Goal: Task Accomplishment & Management: Manage account settings

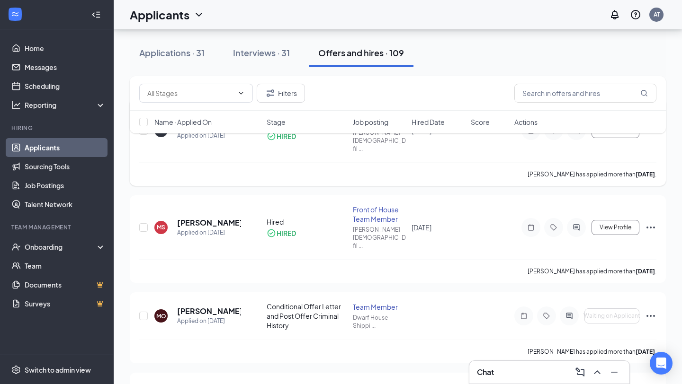
scroll to position [96, 0]
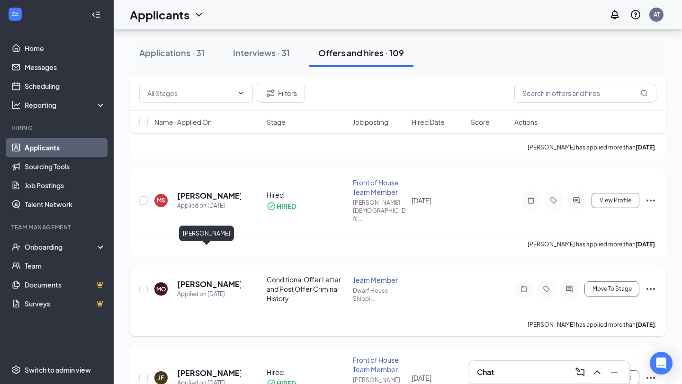
click at [192, 279] on h5 "[PERSON_NAME]" at bounding box center [209, 284] width 64 height 10
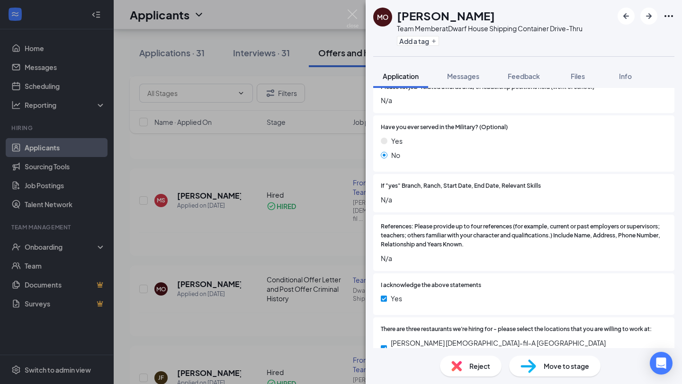
scroll to position [865, 0]
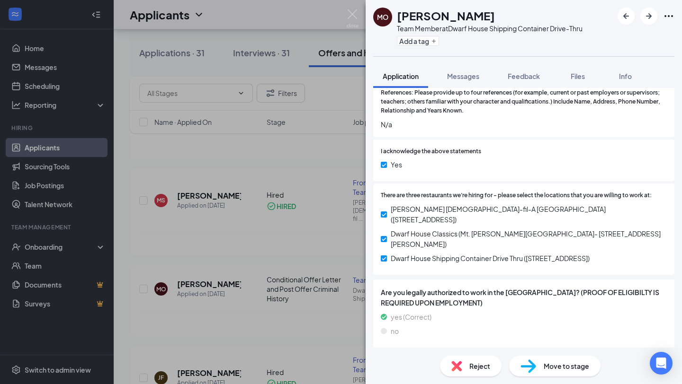
click at [374, 354] on icon "ChevronDown" at bounding box center [378, 359] width 11 height 11
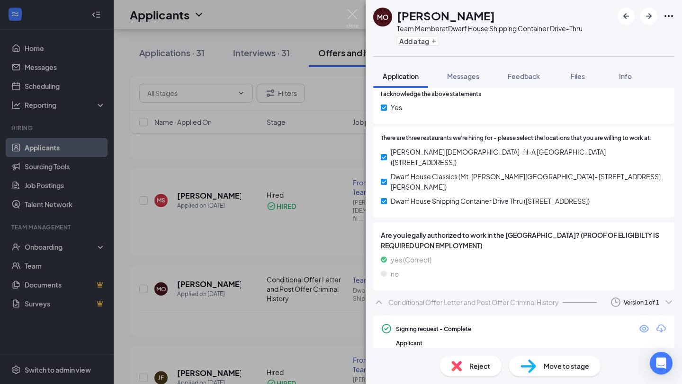
scroll to position [922, 0]
click at [642, 323] on icon "Eye" at bounding box center [643, 328] width 11 height 11
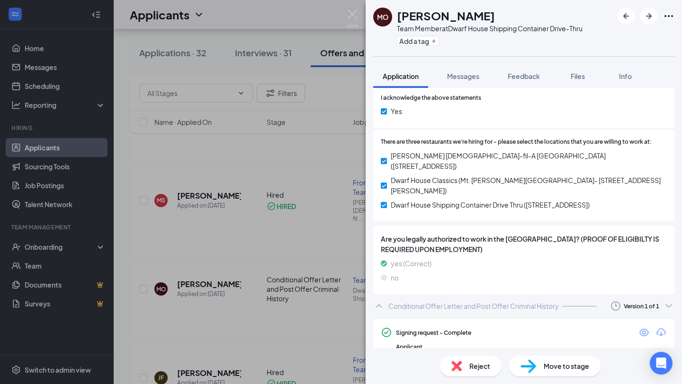
click at [537, 362] on div "Move to stage" at bounding box center [554, 366] width 91 height 21
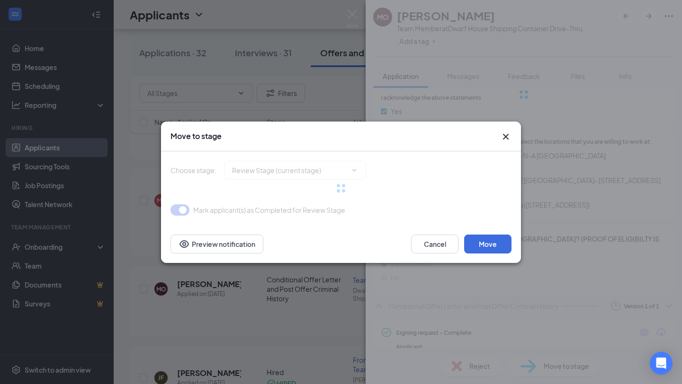
type input "Hired (final stage)"
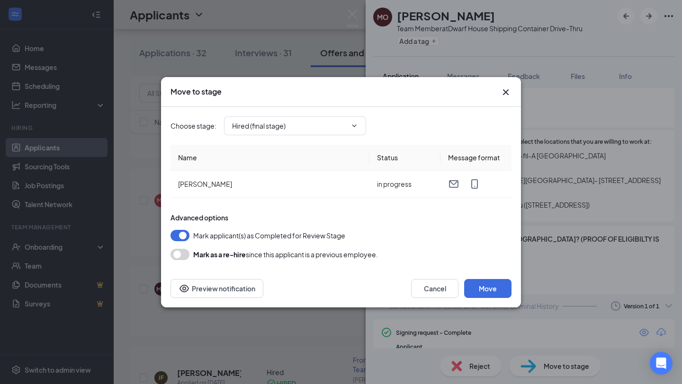
click at [484, 302] on div "Cancel Move Preview notification" at bounding box center [341, 289] width 360 height 38
click at [484, 295] on button "Move" at bounding box center [487, 288] width 47 height 19
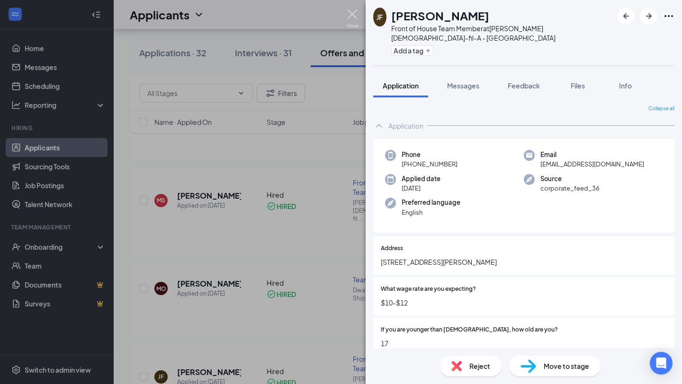
click at [352, 13] on img at bounding box center [353, 18] width 12 height 18
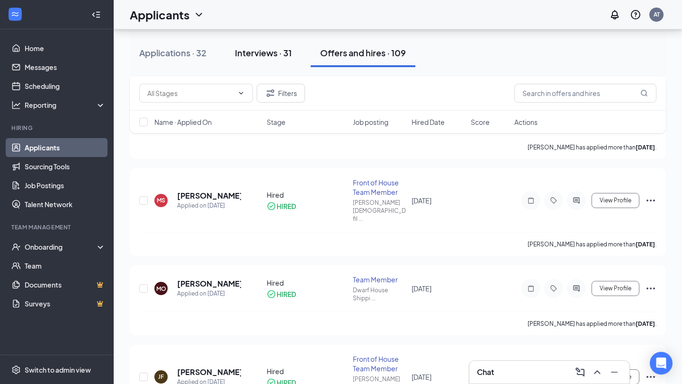
click at [292, 55] on div "Interviews · 31" at bounding box center [263, 53] width 57 height 12
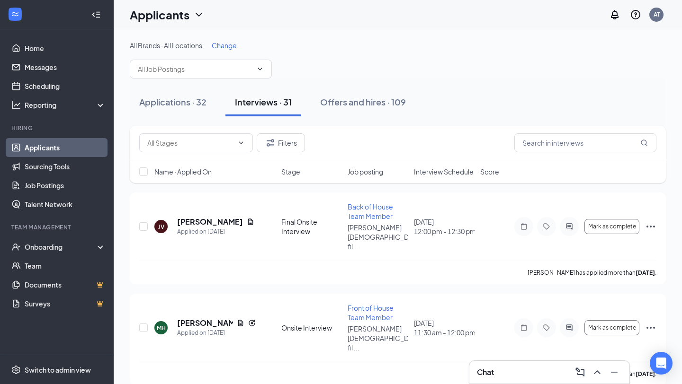
click at [447, 173] on span "Interview Schedule" at bounding box center [444, 171] width 60 height 9
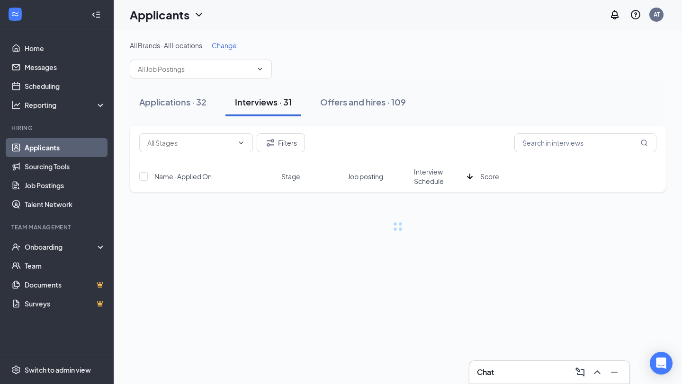
click at [447, 173] on span "Interview Schedule" at bounding box center [438, 176] width 49 height 19
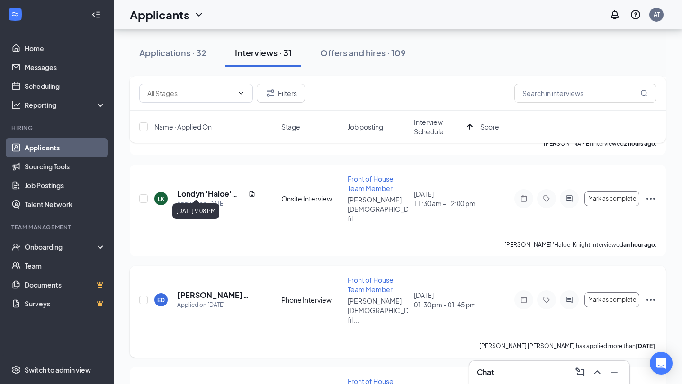
scroll to position [443, 0]
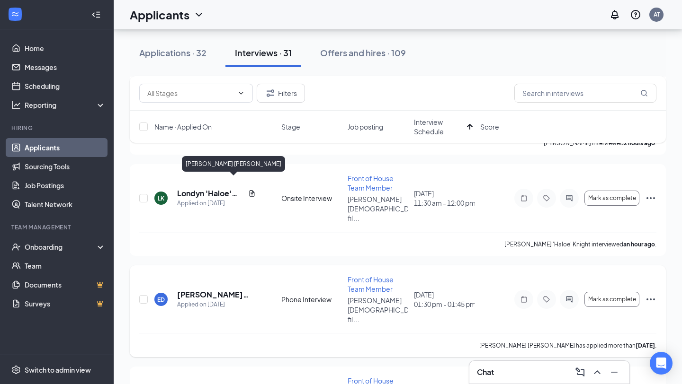
click at [223, 290] on h5 "Emma Kate Davis" at bounding box center [216, 295] width 79 height 10
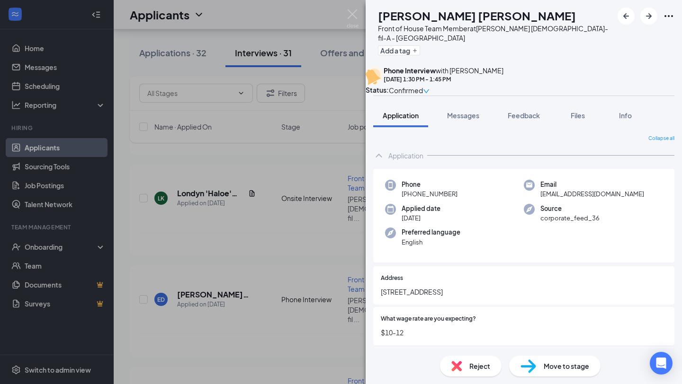
click at [170, 58] on div "ED Emma Kate Davis Front of House Team Member at Truett's Chick-fil-A - Rome Ad…" at bounding box center [341, 192] width 682 height 384
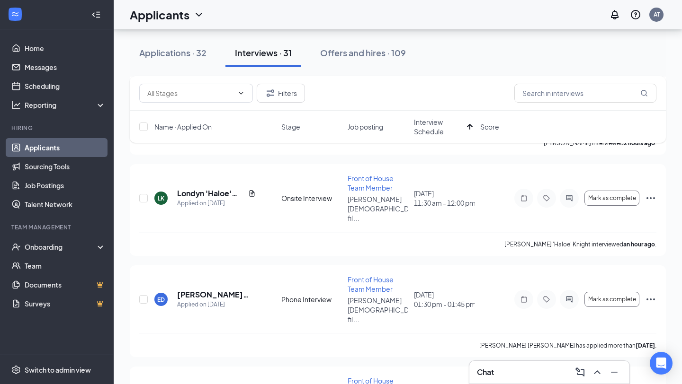
click at [170, 56] on div "Applications · 32" at bounding box center [172, 53] width 67 height 12
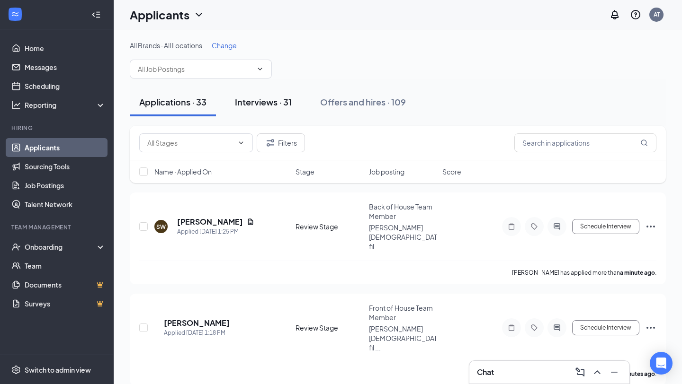
click at [247, 108] on button "Interviews · 31" at bounding box center [263, 102] width 76 height 28
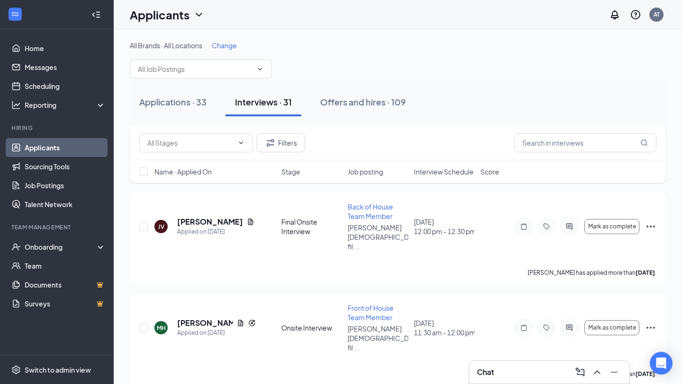
click at [448, 174] on span "Interview Schedule" at bounding box center [444, 171] width 60 height 9
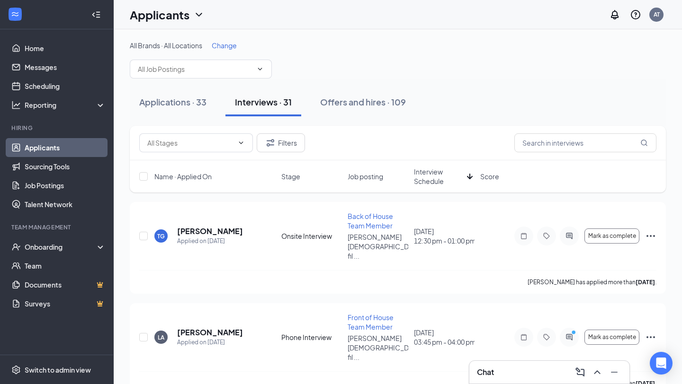
click at [443, 176] on span "Interview Schedule" at bounding box center [438, 176] width 49 height 19
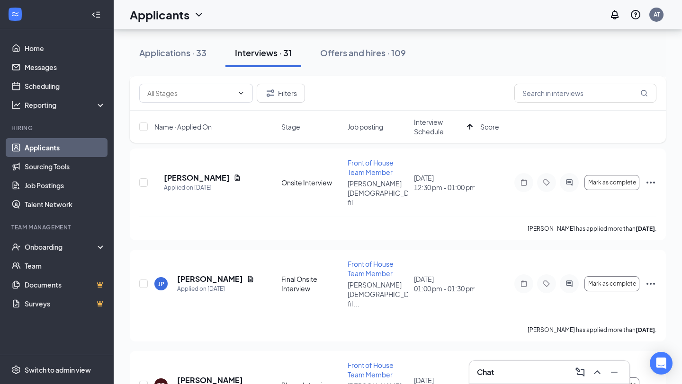
scroll to position [2178, 0]
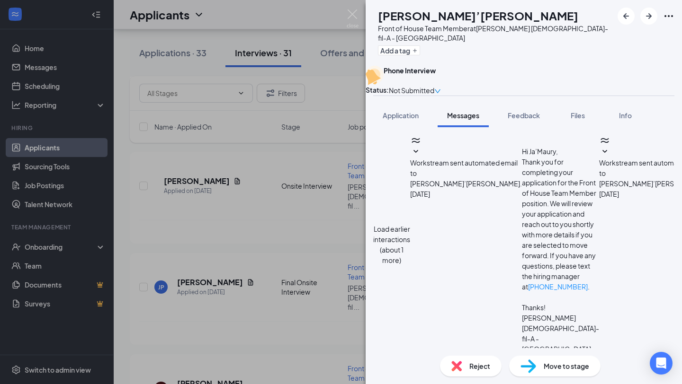
scroll to position [298, 0]
click at [479, 367] on span "Reject" at bounding box center [479, 366] width 21 height 10
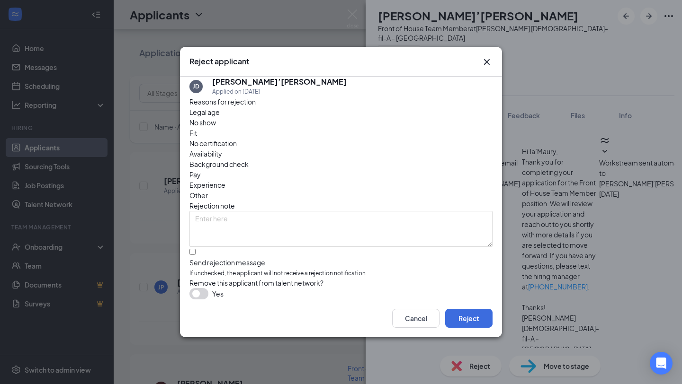
click at [208, 190] on span "Other" at bounding box center [198, 195] width 18 height 10
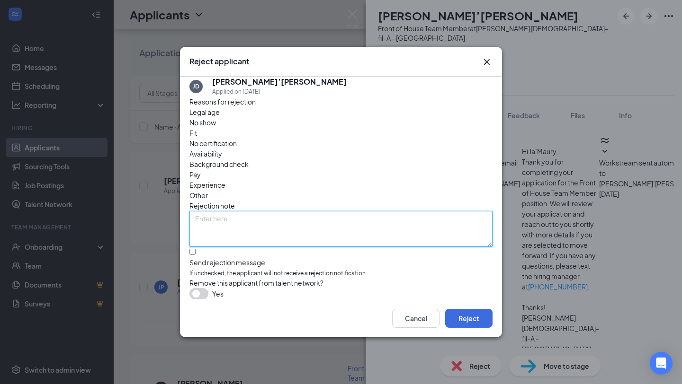
click at [270, 211] on textarea at bounding box center [340, 229] width 303 height 36
click at [263, 211] on textarea "Did not sign up for phone interview." at bounding box center [340, 229] width 303 height 36
type textarea "Did not sign up for phone interview."
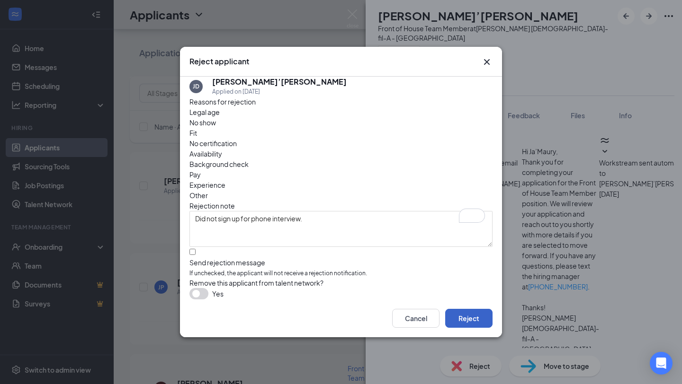
click at [468, 323] on button "Reject" at bounding box center [468, 318] width 47 height 19
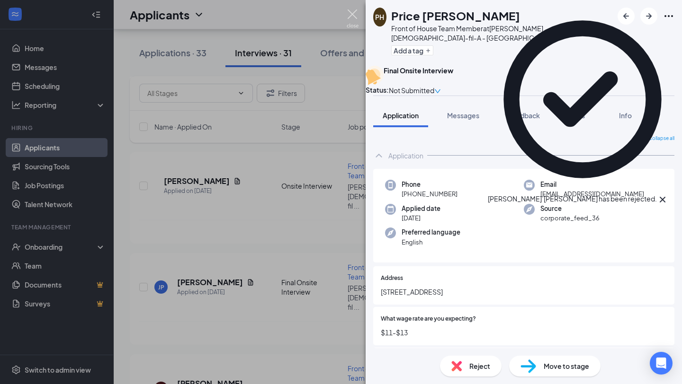
drag, startPoint x: 353, startPoint y: 11, endPoint x: 347, endPoint y: 16, distance: 8.1
click at [353, 11] on img at bounding box center [353, 18] width 12 height 18
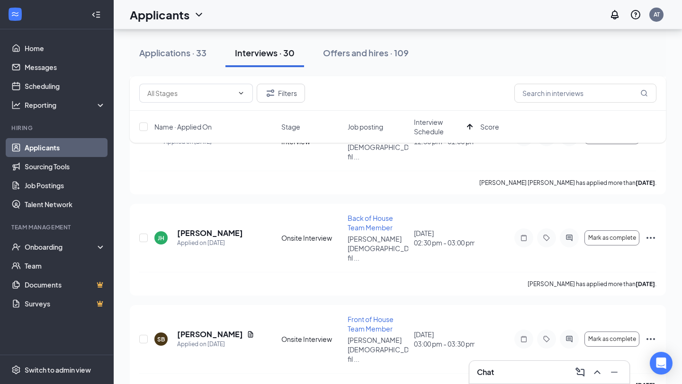
scroll to position [4677, 0]
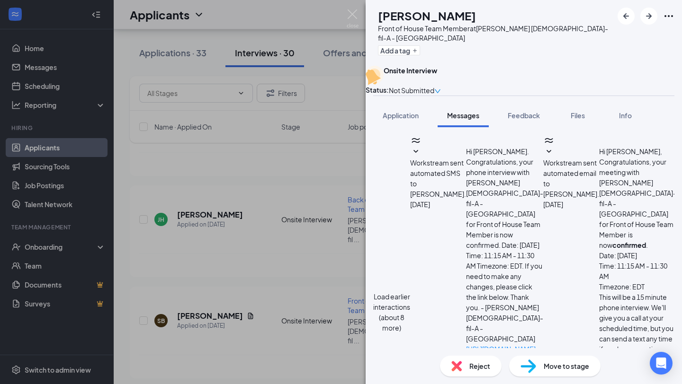
scroll to position [298, 0]
drag, startPoint x: 349, startPoint y: 15, endPoint x: 204, endPoint y: 69, distance: 155.0
click at [349, 15] on img at bounding box center [353, 18] width 12 height 18
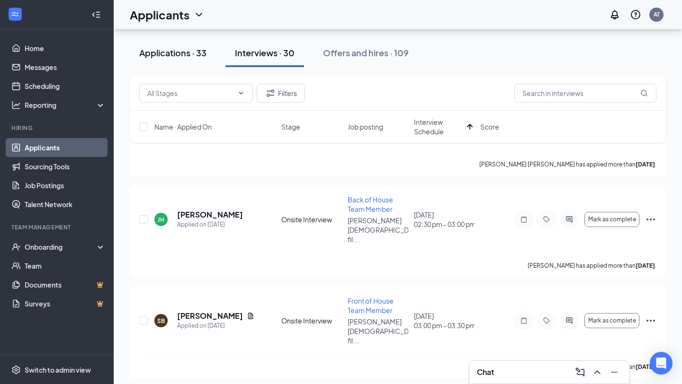
click at [169, 55] on div "Applications · 33" at bounding box center [172, 53] width 67 height 12
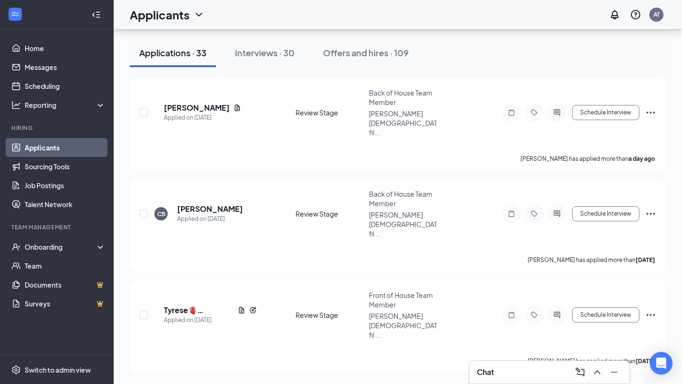
scroll to position [636, 0]
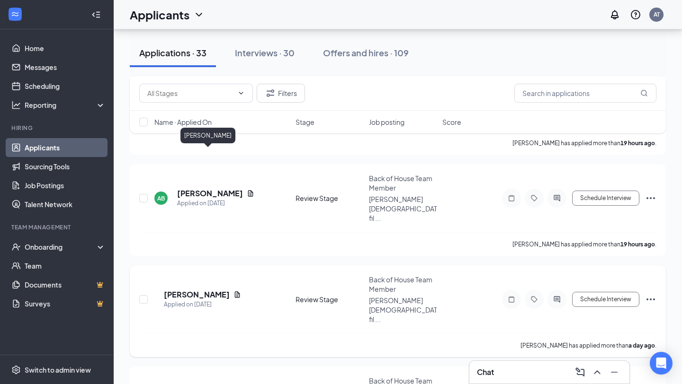
click at [203, 290] on h5 "Troy Tilghman" at bounding box center [197, 295] width 66 height 10
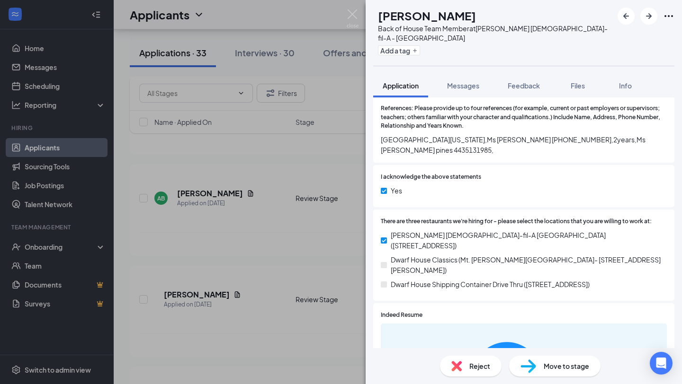
scroll to position [1073, 0]
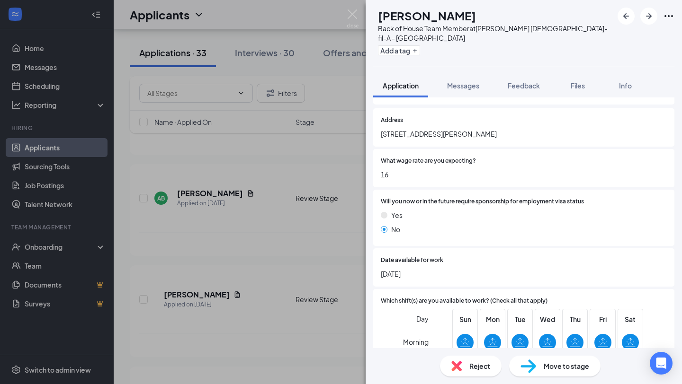
scroll to position [117, 0]
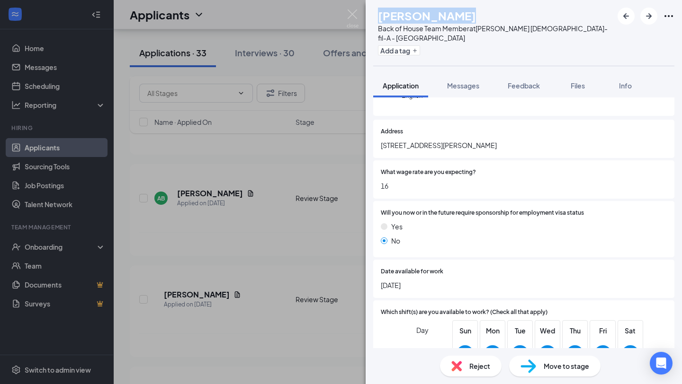
drag, startPoint x: 480, startPoint y: 17, endPoint x: 398, endPoint y: 14, distance: 82.4
click at [398, 14] on div "Troy Tilghman" at bounding box center [495, 16] width 235 height 16
copy h1 "Troy Tilghman"
click at [536, 367] on div "Move to stage" at bounding box center [554, 366] width 91 height 21
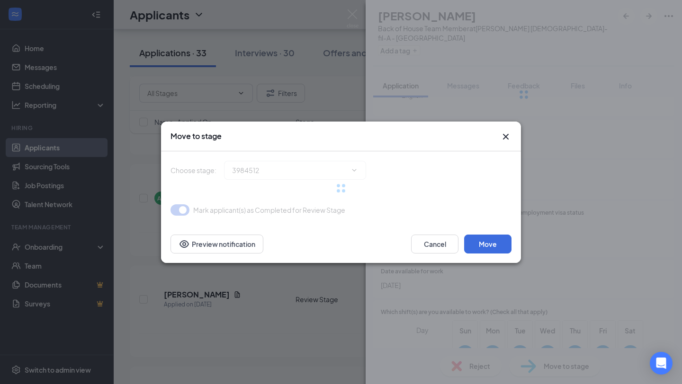
type input "Phone Interview (next stage)"
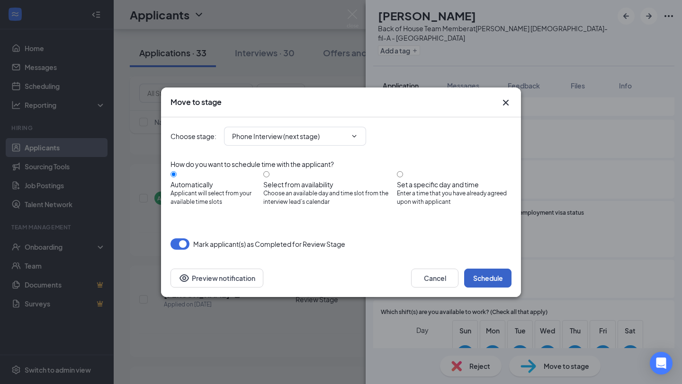
click at [482, 276] on button "Schedule" at bounding box center [487, 278] width 47 height 19
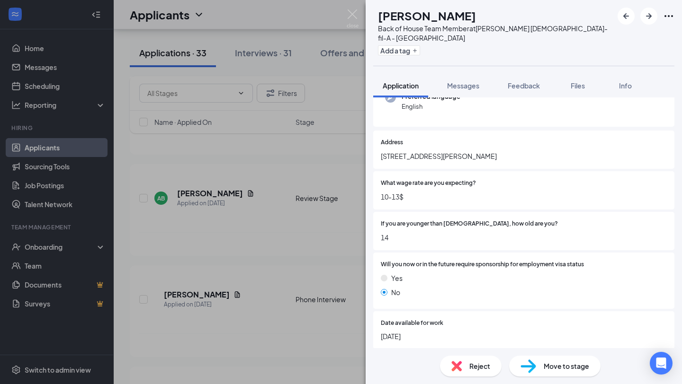
scroll to position [108, 0]
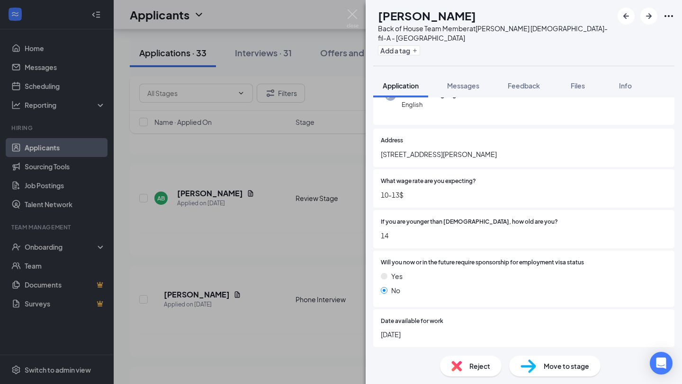
click at [481, 364] on span "Reject" at bounding box center [479, 366] width 21 height 10
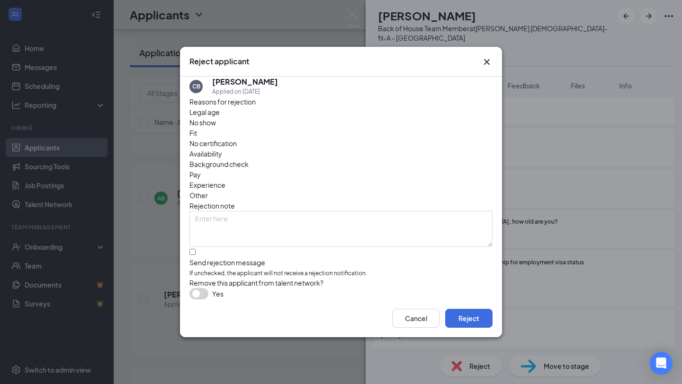
click at [216, 117] on span "Legal age" at bounding box center [204, 112] width 30 height 10
click at [462, 320] on button "Reject" at bounding box center [468, 318] width 47 height 19
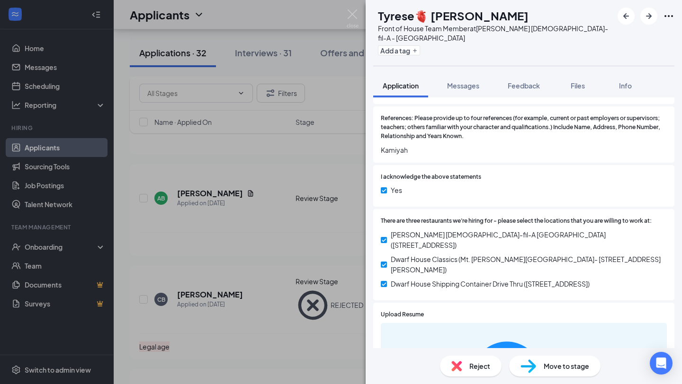
scroll to position [1186, 0]
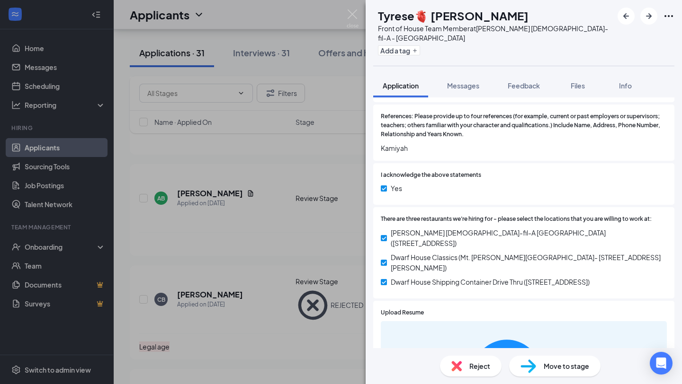
click at [545, 374] on div "Move to stage" at bounding box center [554, 366] width 91 height 21
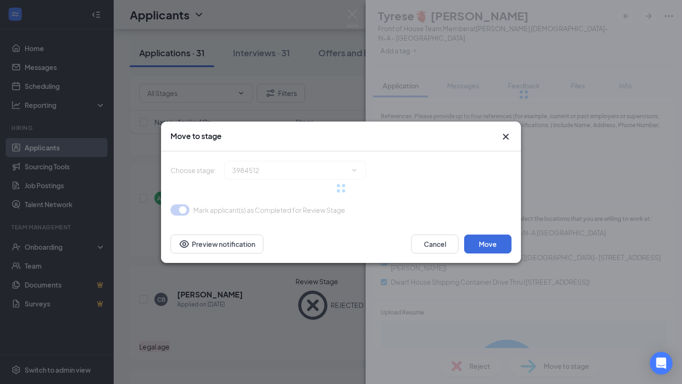
type input "Phone Interview (next stage)"
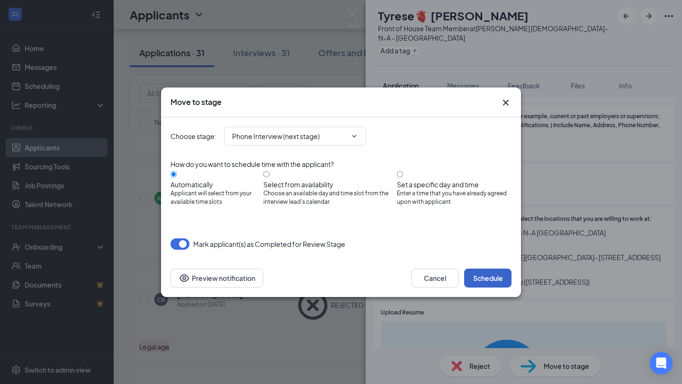
click at [486, 269] on button "Schedule" at bounding box center [487, 278] width 47 height 19
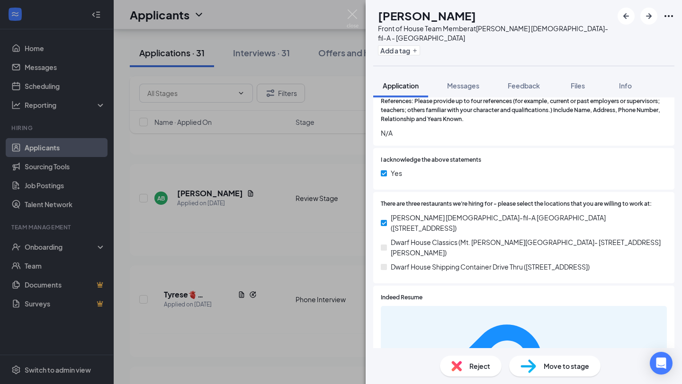
scroll to position [871, 0]
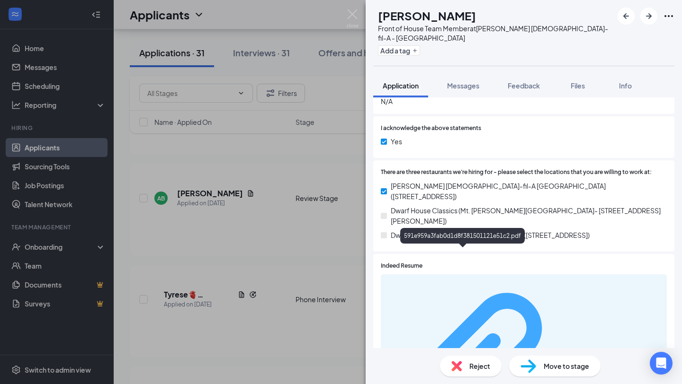
click at [571, 368] on div "591e959a3fab0d1d8f381501121e51c2.pdf" at bounding box center [615, 372] width 89 height 8
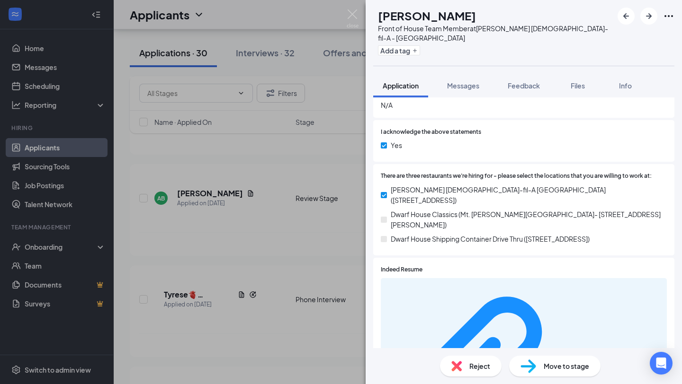
click at [555, 372] on div "Move to stage" at bounding box center [554, 366] width 91 height 21
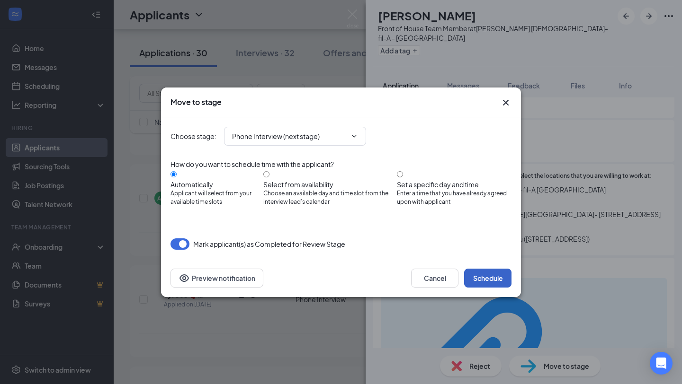
click at [496, 272] on button "Schedule" at bounding box center [487, 278] width 47 height 19
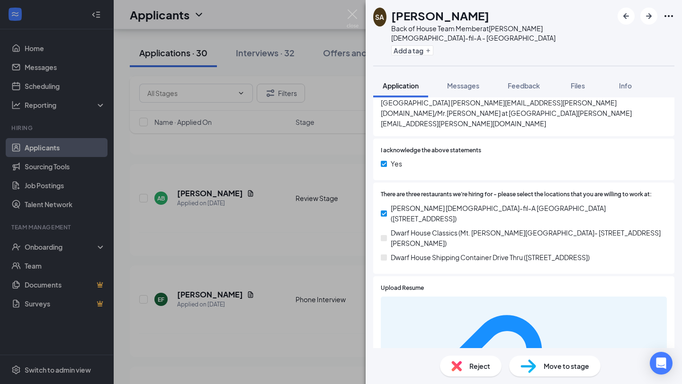
scroll to position [1280, 0]
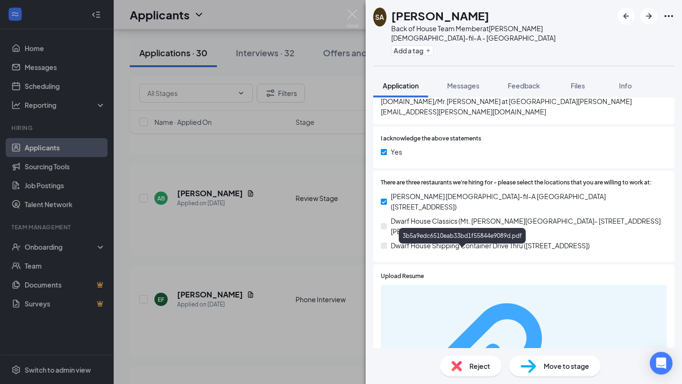
click at [571, 378] on div "3b5a9edc6510eab33bd1f55844e9089d.pdf" at bounding box center [615, 382] width 89 height 8
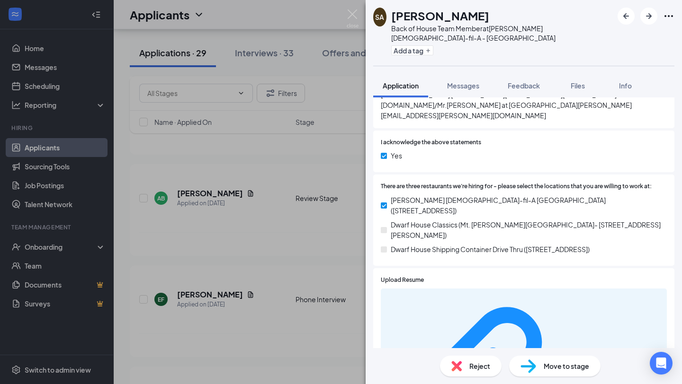
click at [461, 367] on img at bounding box center [456, 366] width 10 height 10
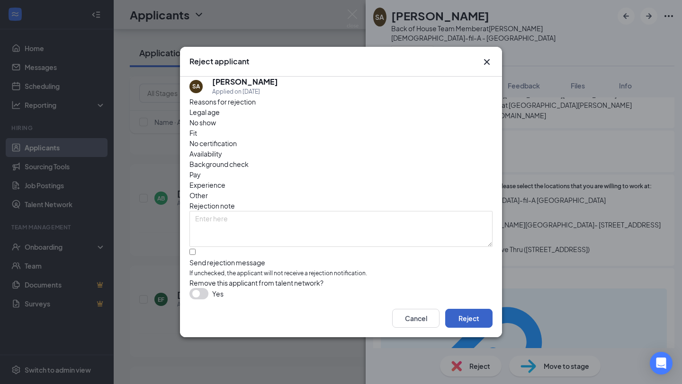
click at [466, 325] on button "Reject" at bounding box center [468, 318] width 47 height 19
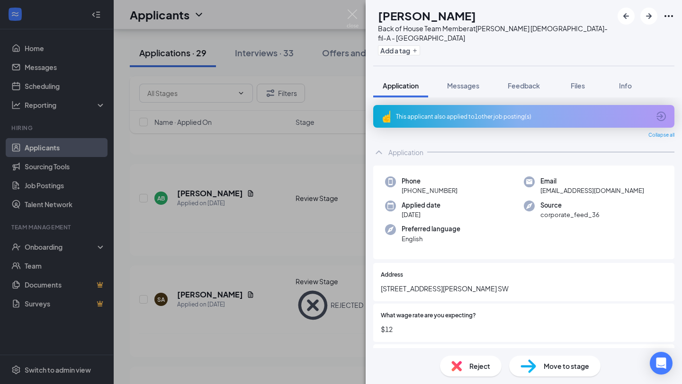
click at [662, 111] on icon "ArrowCircle" at bounding box center [660, 116] width 11 height 11
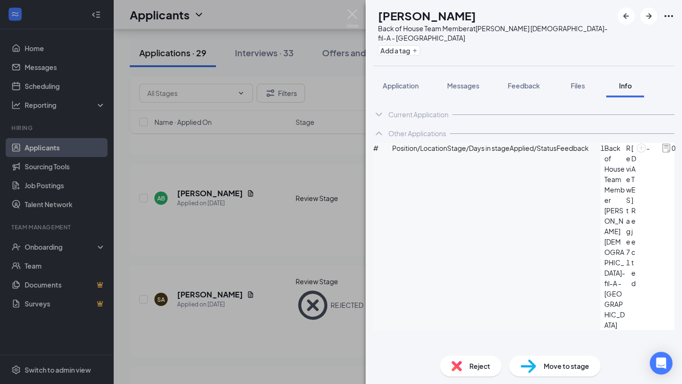
click at [604, 172] on span "Back of House Team Member" at bounding box center [615, 174] width 22 height 62
click at [681, 154] on icon "ArrowCircle" at bounding box center [686, 148] width 11 height 11
click at [400, 81] on span "Application" at bounding box center [400, 85] width 36 height 9
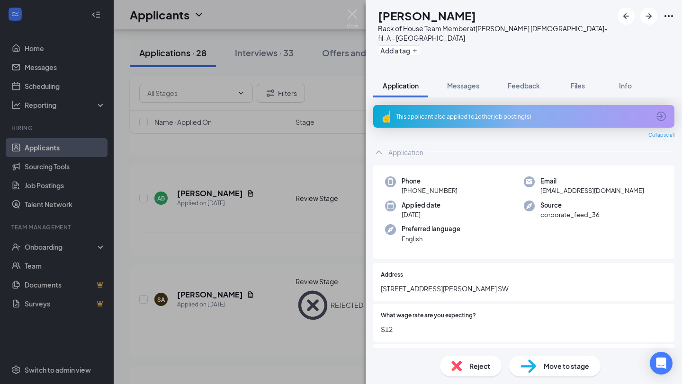
click at [660, 111] on icon "ArrowCircle" at bounding box center [660, 116] width 11 height 11
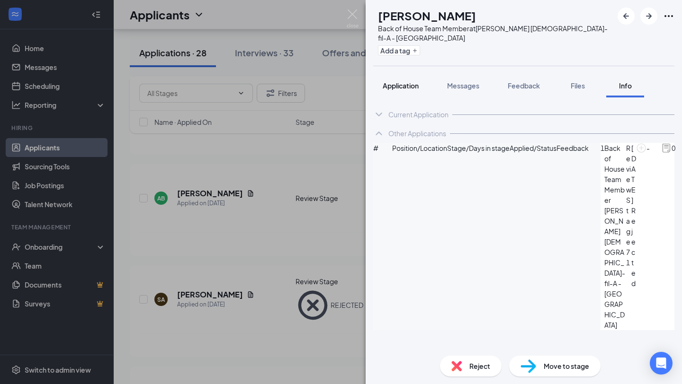
click at [391, 81] on button "Application" at bounding box center [400, 86] width 55 height 24
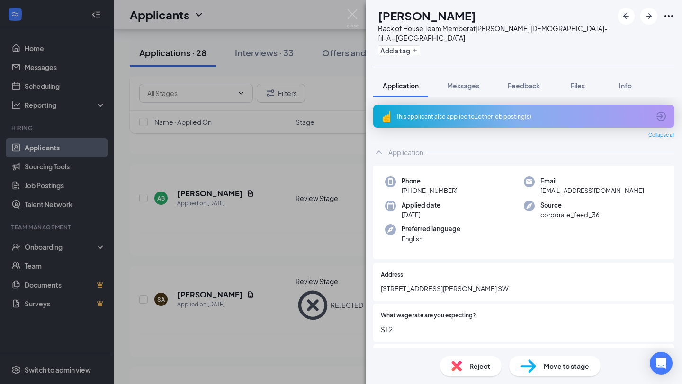
click at [529, 380] on div "Reject Move to stage" at bounding box center [523, 366] width 316 height 36
click at [537, 365] on div "Move to stage" at bounding box center [554, 366] width 91 height 21
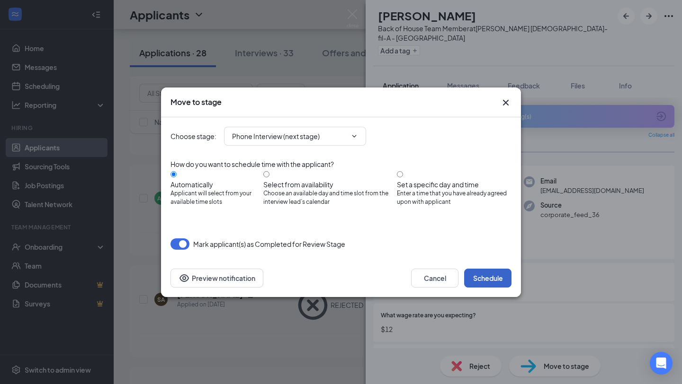
click at [488, 275] on button "Schedule" at bounding box center [487, 278] width 47 height 19
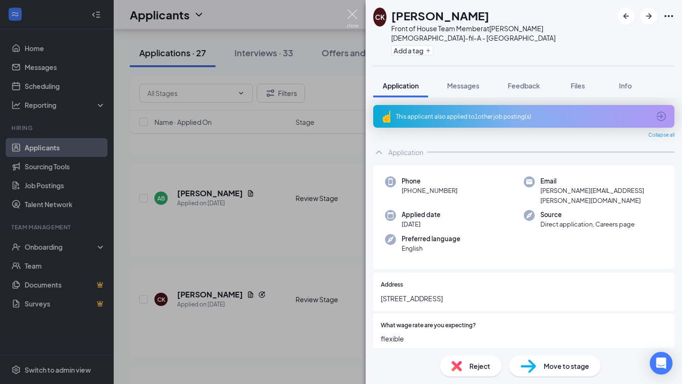
click at [353, 12] on img at bounding box center [353, 18] width 12 height 18
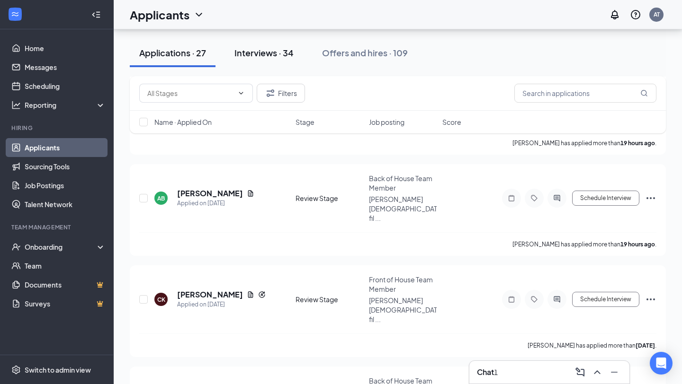
click at [266, 52] on div "Interviews · 34" at bounding box center [263, 53] width 59 height 12
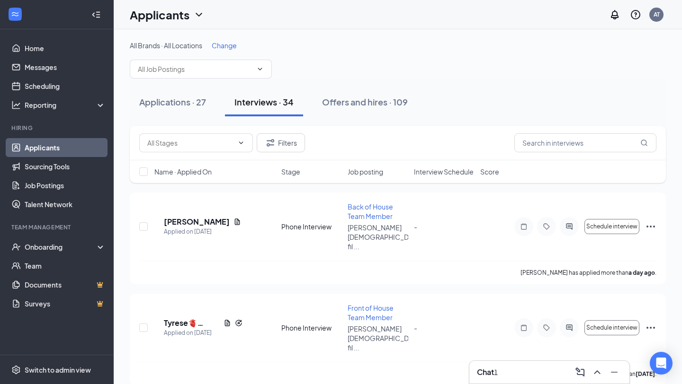
click at [446, 169] on span "Interview Schedule" at bounding box center [444, 171] width 60 height 9
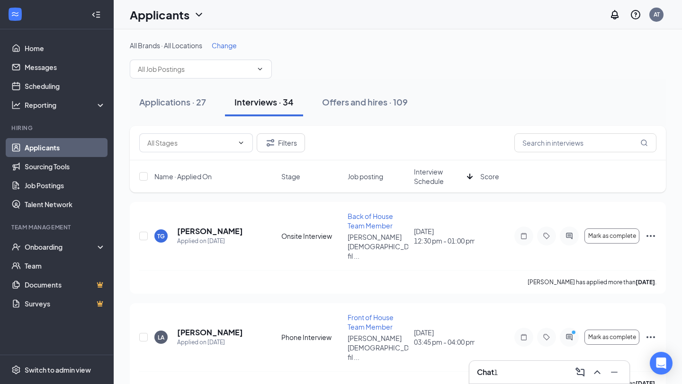
click at [436, 173] on span "Interview Schedule" at bounding box center [438, 176] width 49 height 19
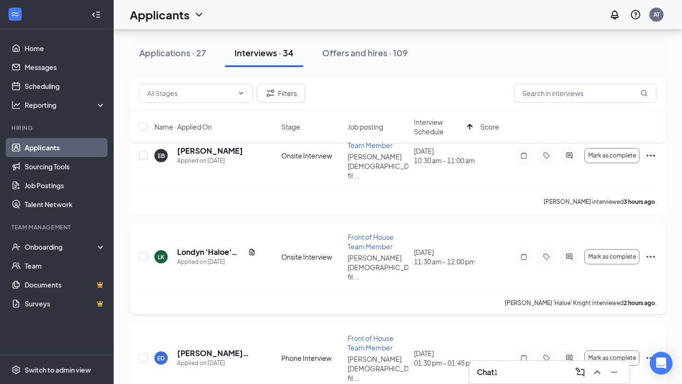
scroll to position [386, 0]
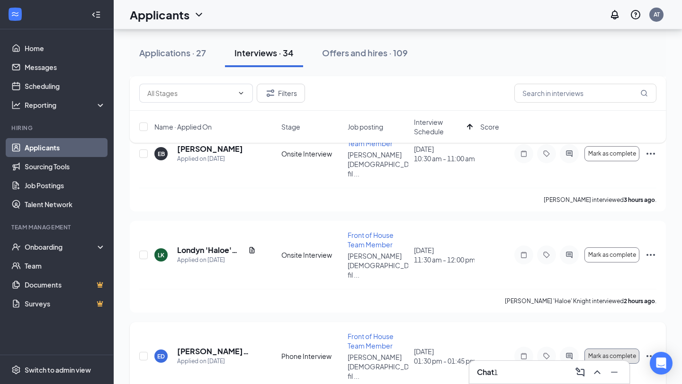
click at [630, 353] on span "Mark as complete" at bounding box center [612, 356] width 48 height 7
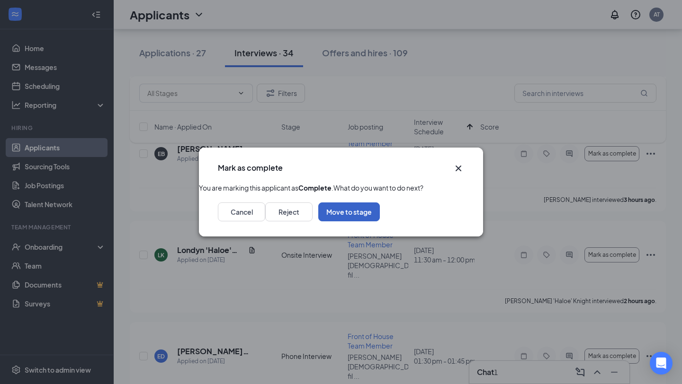
click at [380, 222] on button "Move to stage" at bounding box center [349, 212] width 62 height 19
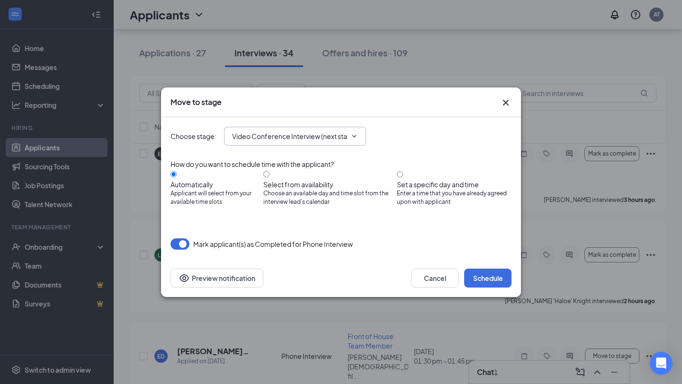
click at [295, 141] on input "Video Conference Interview (next stage)" at bounding box center [289, 136] width 115 height 10
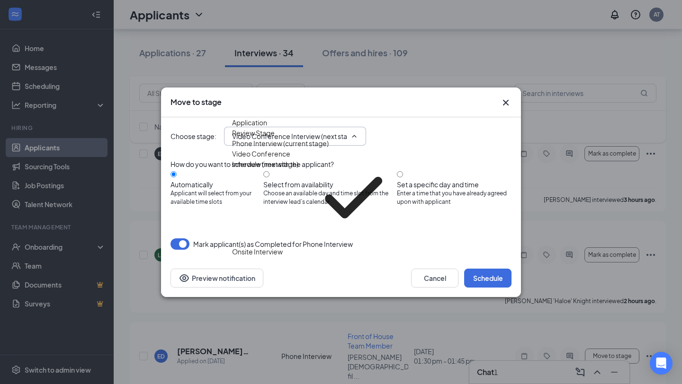
click at [283, 247] on div "Onsite Interview" at bounding box center [257, 252] width 51 height 10
type input "Onsite Interview"
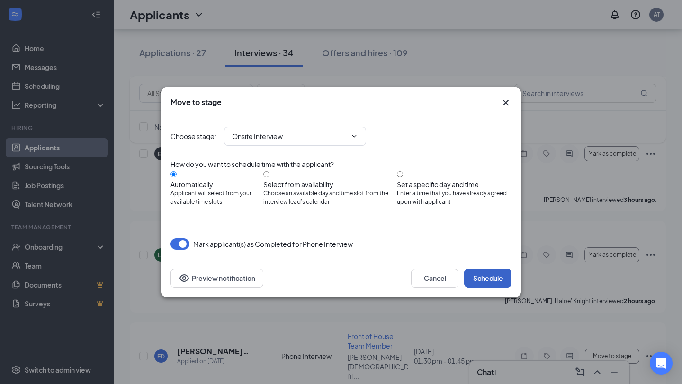
click at [489, 274] on button "Schedule" at bounding box center [487, 278] width 47 height 19
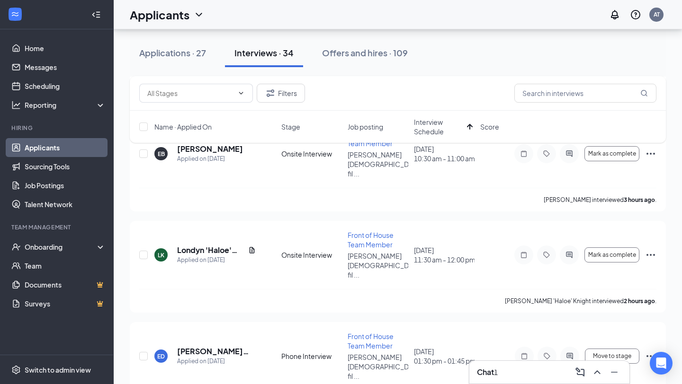
click at [495, 375] on div "Chat 1" at bounding box center [487, 372] width 21 height 10
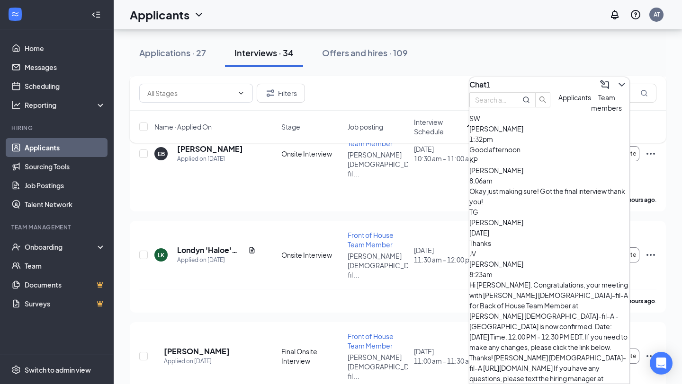
click at [538, 155] on div "Good afternoon" at bounding box center [549, 149] width 160 height 10
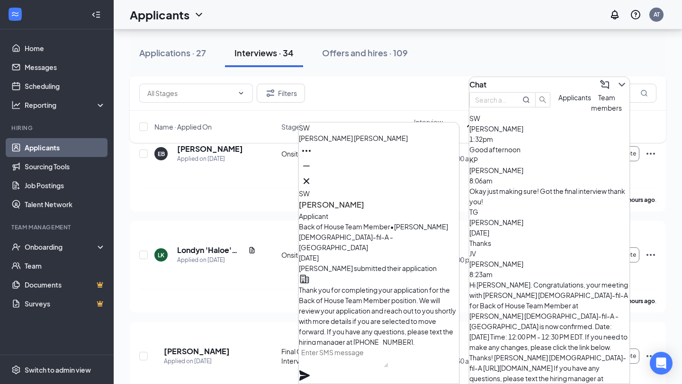
scroll to position [-57, 0]
click at [312, 179] on icon "Cross" at bounding box center [306, 181] width 11 height 11
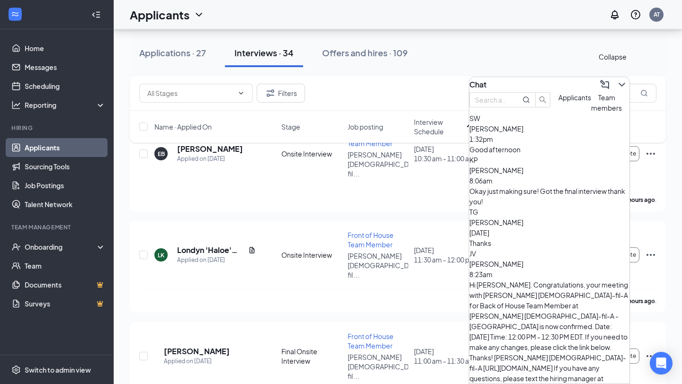
click at [616, 84] on icon "ChevronDown" at bounding box center [621, 84] width 11 height 11
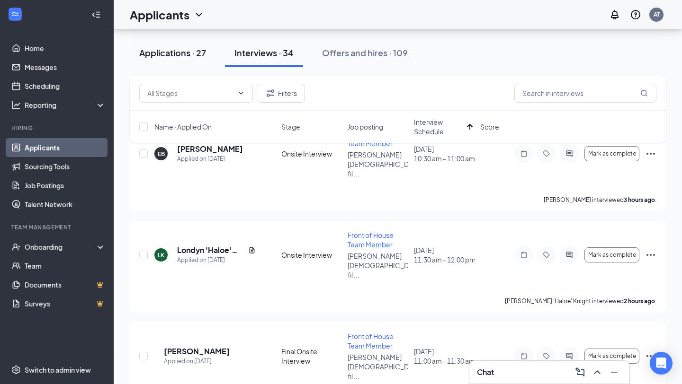
click at [170, 55] on div "Applications · 27" at bounding box center [172, 53] width 67 height 12
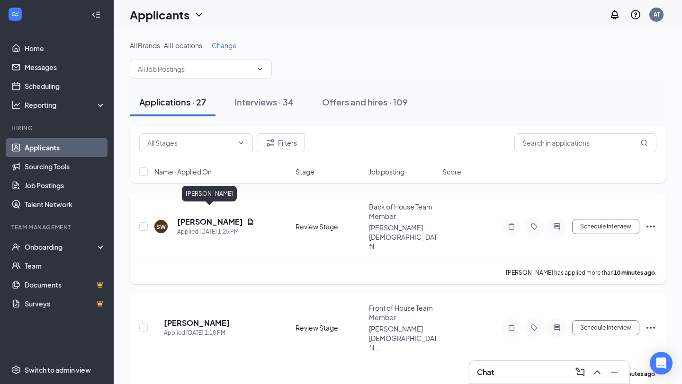
click at [194, 217] on h5 "Santana Whatley" at bounding box center [210, 222] width 66 height 10
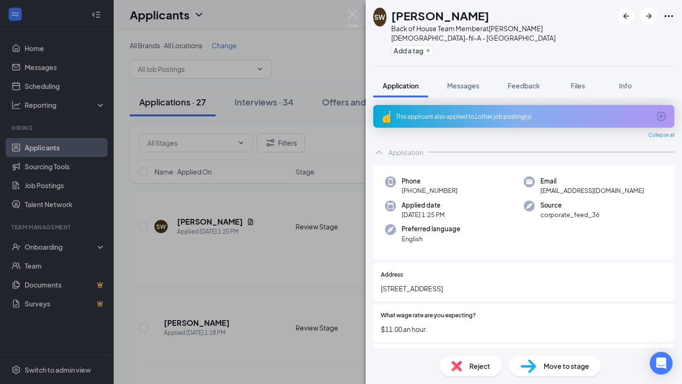
click at [663, 111] on icon "ArrowCircle" at bounding box center [660, 116] width 11 height 11
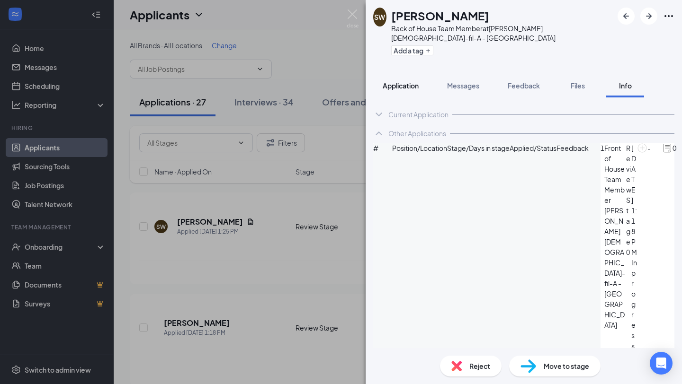
click at [403, 81] on span "Application" at bounding box center [400, 85] width 36 height 9
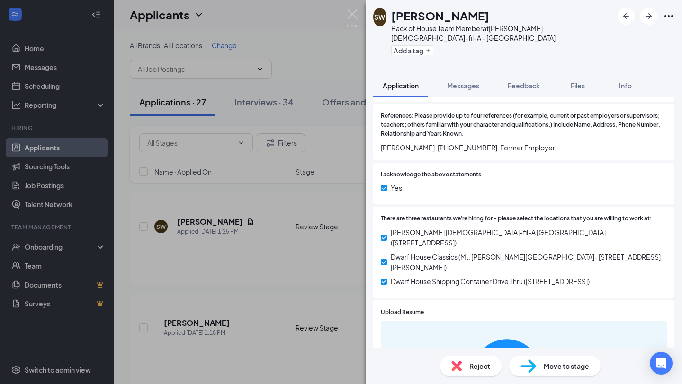
scroll to position [1264, 0]
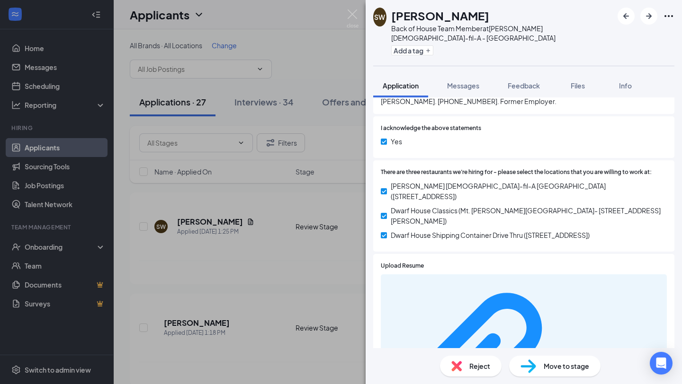
click at [476, 367] on span "Reject" at bounding box center [479, 366] width 21 height 10
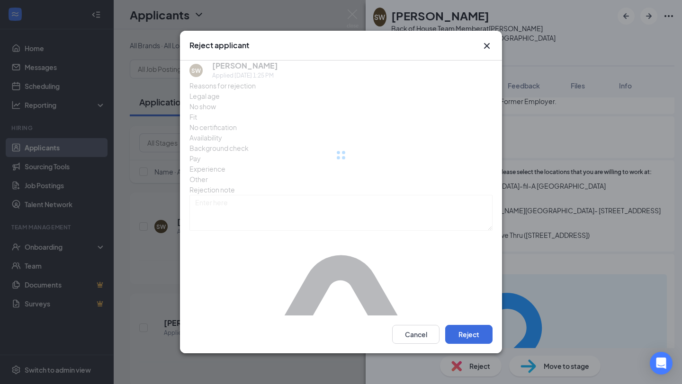
scroll to position [1261, 0]
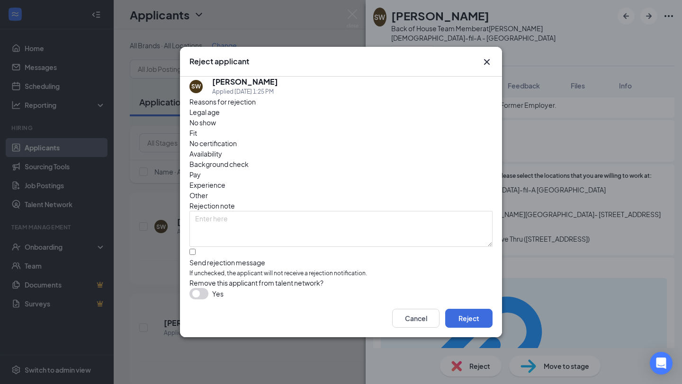
click at [393, 128] on div "Reasons for rejection Legal age No show Fit No certification Availability Backg…" at bounding box center [340, 199] width 303 height 204
click at [222, 149] on span "Availability" at bounding box center [205, 154] width 33 height 10
click at [461, 321] on button "Reject" at bounding box center [468, 318] width 47 height 19
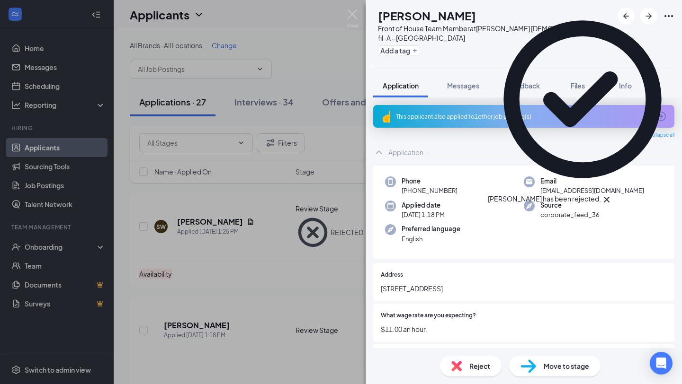
click at [468, 368] on div "Reject" at bounding box center [471, 366] width 62 height 21
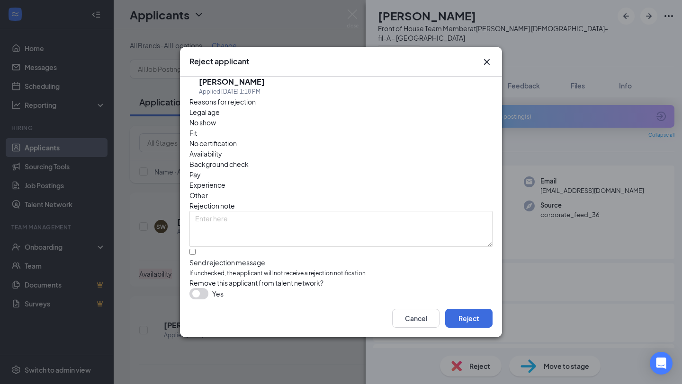
click at [222, 149] on span "Availability" at bounding box center [205, 154] width 33 height 10
click at [462, 323] on button "Reject" at bounding box center [468, 318] width 47 height 19
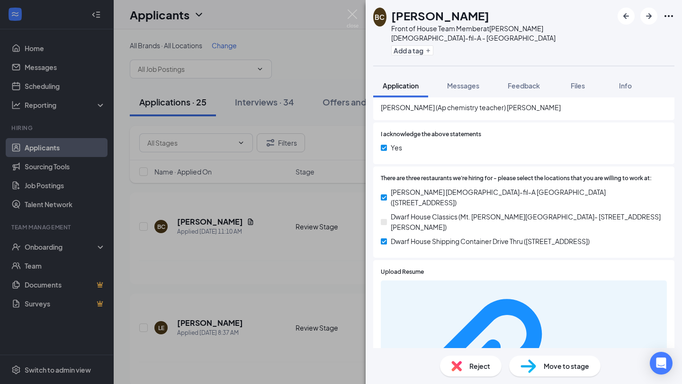
scroll to position [1217, 0]
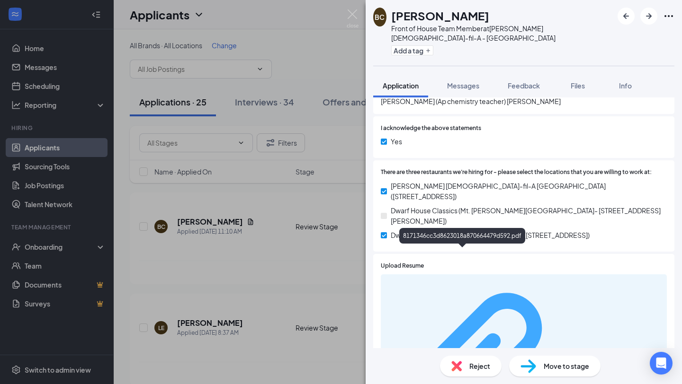
click at [571, 368] on div "8171346cc3d8623018a870664479d592.pdf" at bounding box center [615, 372] width 89 height 8
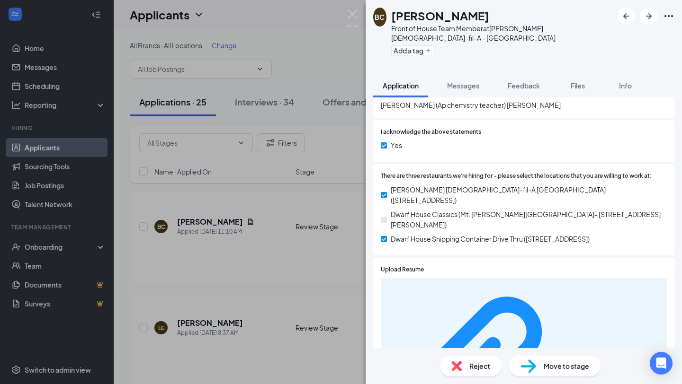
click at [570, 373] on div "Move to stage" at bounding box center [554, 366] width 91 height 21
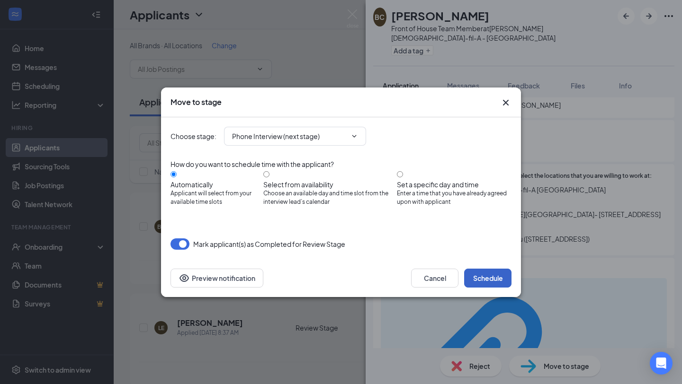
click at [497, 276] on button "Schedule" at bounding box center [487, 278] width 47 height 19
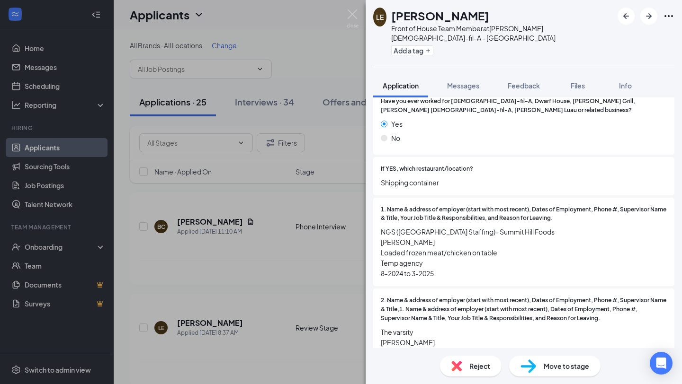
scroll to position [562, 0]
click at [483, 369] on span "Reject" at bounding box center [479, 366] width 21 height 10
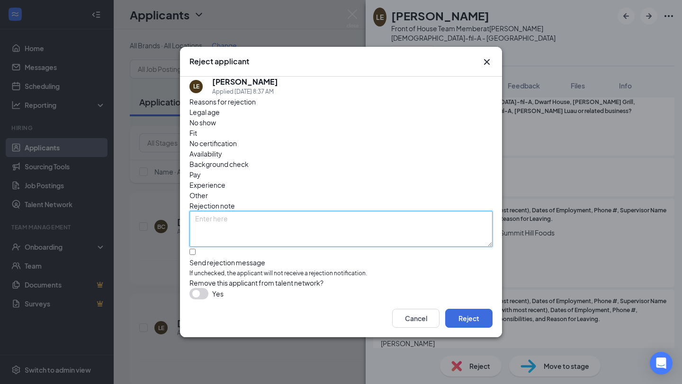
click at [329, 211] on textarea at bounding box center [340, 229] width 303 height 36
type textarea "quit by text last time she worked for us."
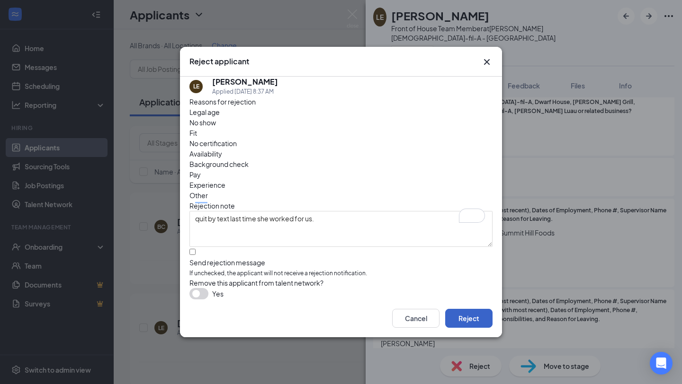
click at [472, 320] on button "Reject" at bounding box center [468, 318] width 47 height 19
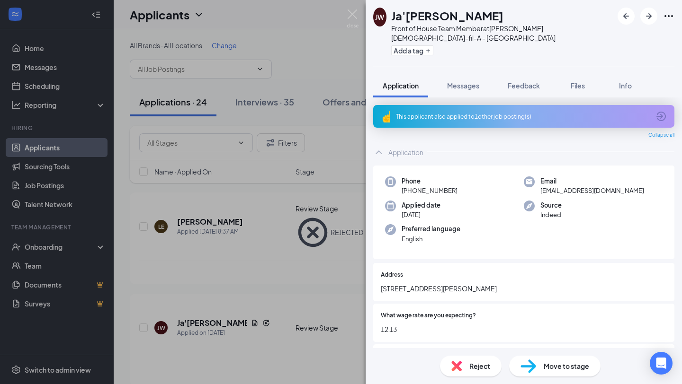
click at [663, 111] on icon "ArrowCircle" at bounding box center [660, 116] width 11 height 11
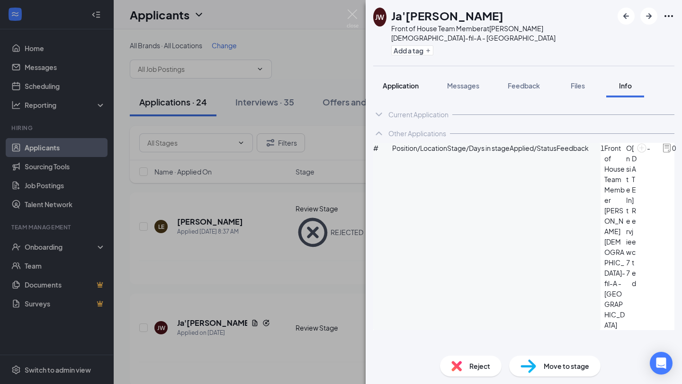
click at [385, 81] on span "Application" at bounding box center [400, 85] width 36 height 9
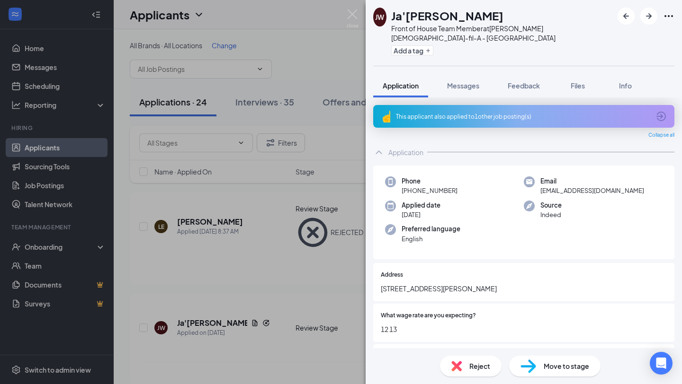
click at [661, 111] on icon "ArrowCircle" at bounding box center [660, 116] width 11 height 11
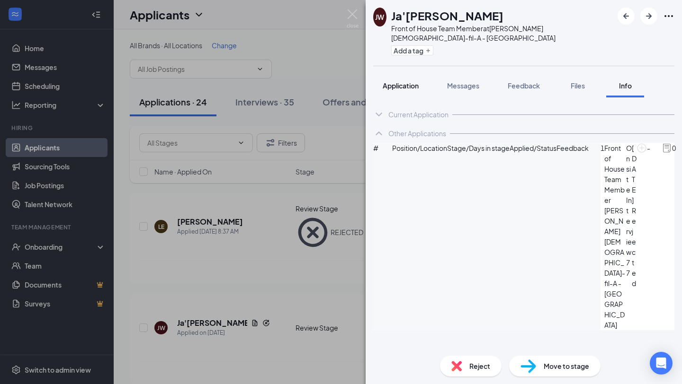
click at [395, 82] on button "Application" at bounding box center [400, 86] width 55 height 24
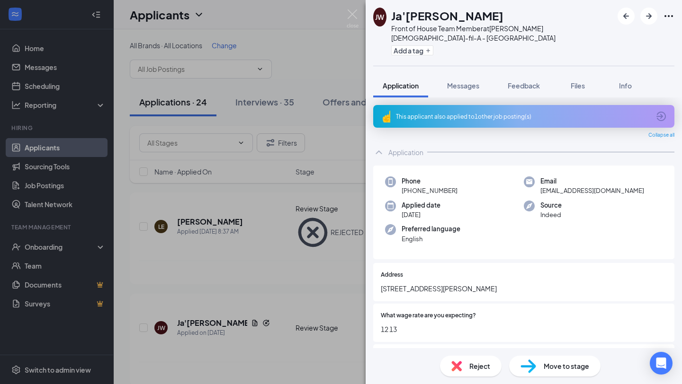
click at [462, 371] on div "Reject" at bounding box center [471, 366] width 62 height 21
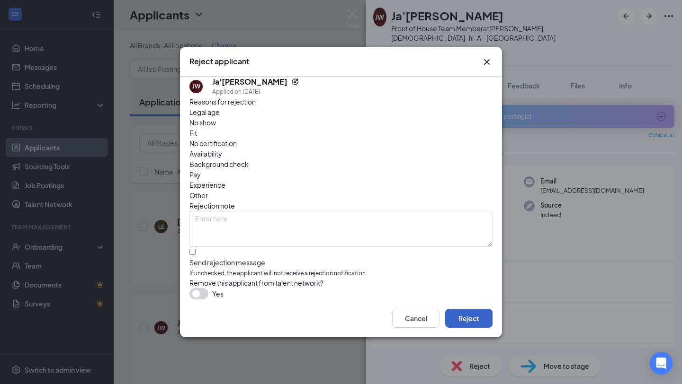
click at [464, 318] on button "Reject" at bounding box center [468, 318] width 47 height 19
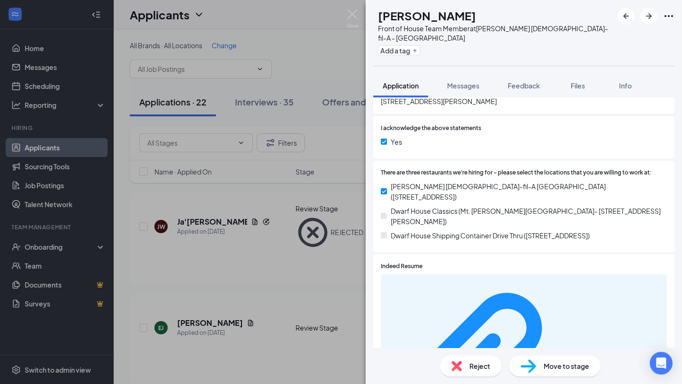
scroll to position [771, 0]
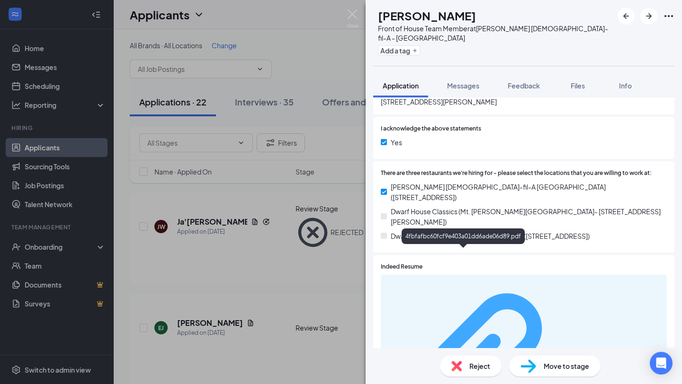
click at [571, 368] on div "4fbfafbc60fcf9e403a01dd6ade06d89.pdf" at bounding box center [615, 372] width 89 height 8
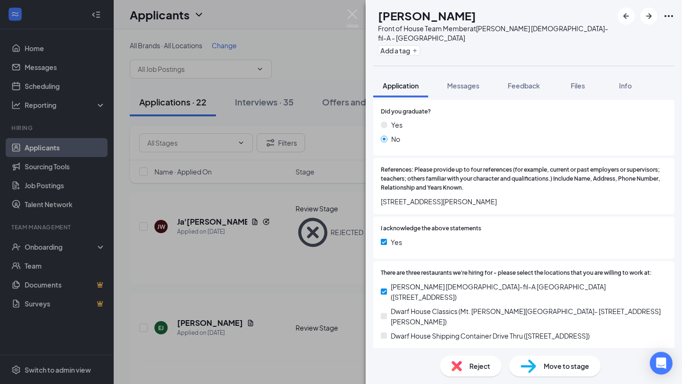
scroll to position [672, 0]
click at [579, 371] on span "Move to stage" at bounding box center [565, 366] width 45 height 10
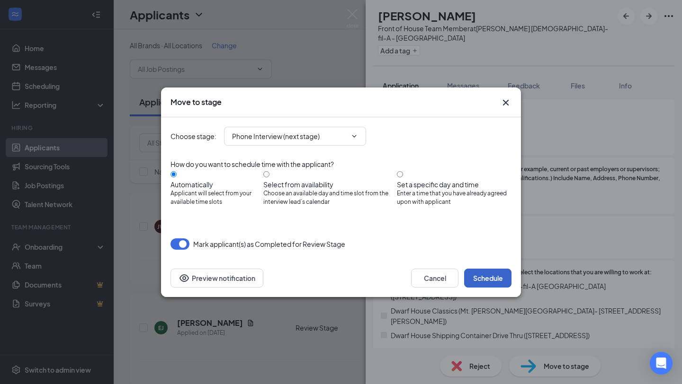
click at [496, 280] on button "Schedule" at bounding box center [487, 278] width 47 height 19
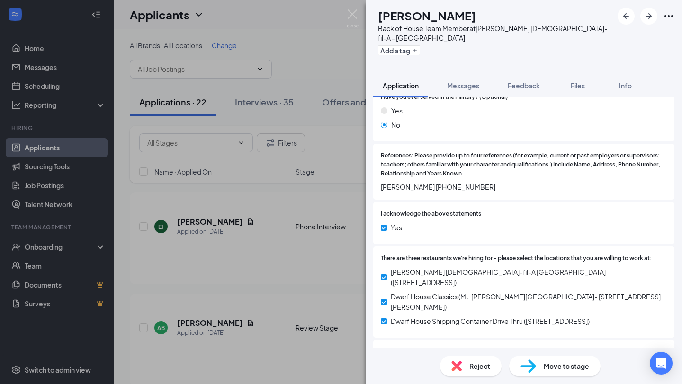
scroll to position [1131, 0]
